Goal: Check status: Check status

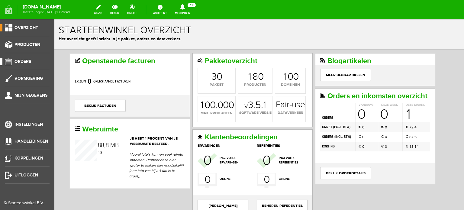
click at [27, 60] on span "Orders" at bounding box center [22, 61] width 17 height 5
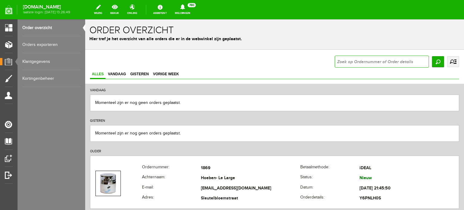
click at [336, 61] on input "text" at bounding box center [382, 62] width 94 height 12
type input "1700"
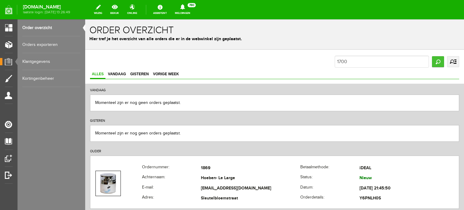
click at [432, 61] on input "Zoeken" at bounding box center [438, 61] width 12 height 11
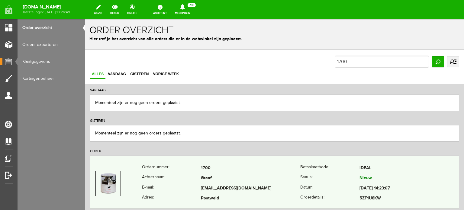
click at [217, 187] on td "[EMAIL_ADDRESS][DOMAIN_NAME]" at bounding box center [250, 188] width 99 height 10
